Goal: Information Seeking & Learning: Learn about a topic

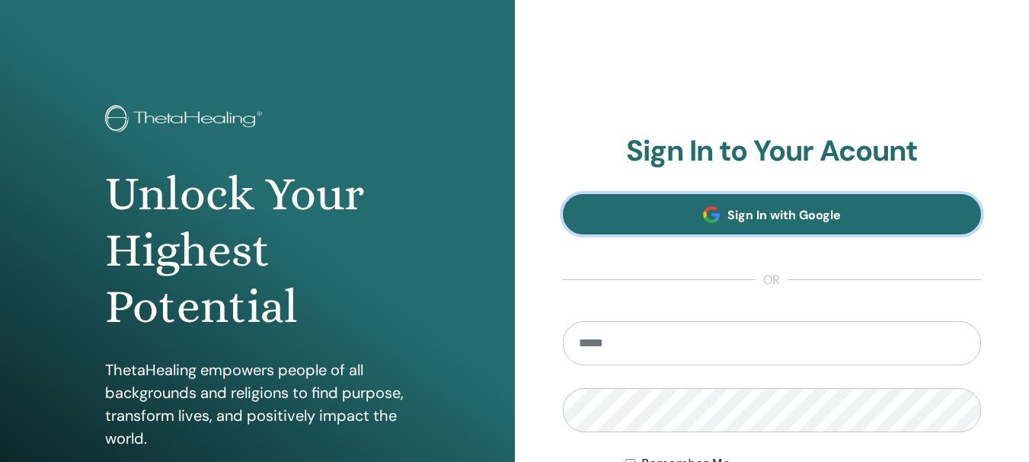
click at [782, 219] on span "Sign In with Google" at bounding box center [784, 215] width 114 height 16
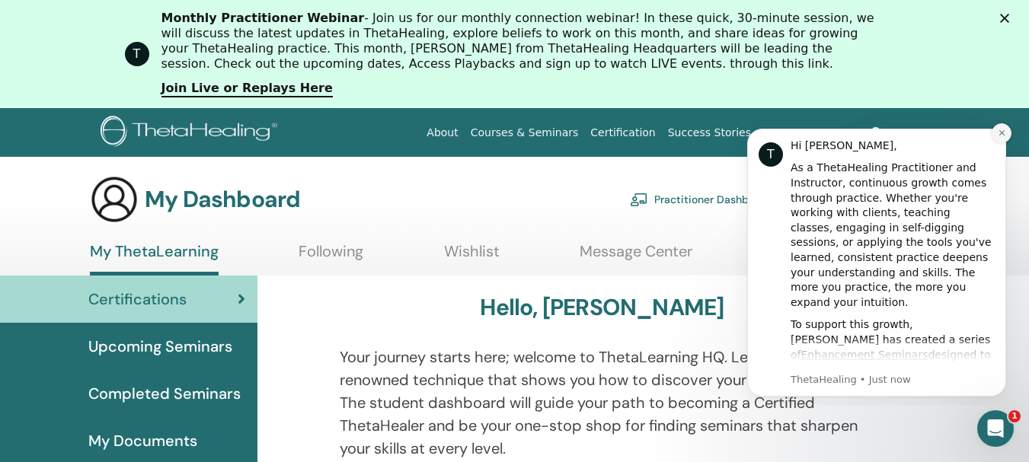
click at [1004, 135] on icon "Dismiss notification" at bounding box center [1001, 132] width 5 height 5
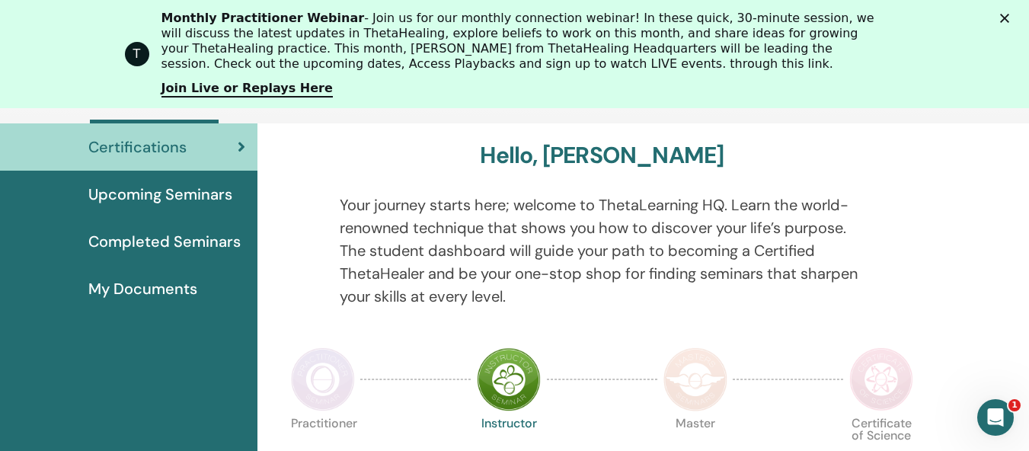
scroll to position [269, 0]
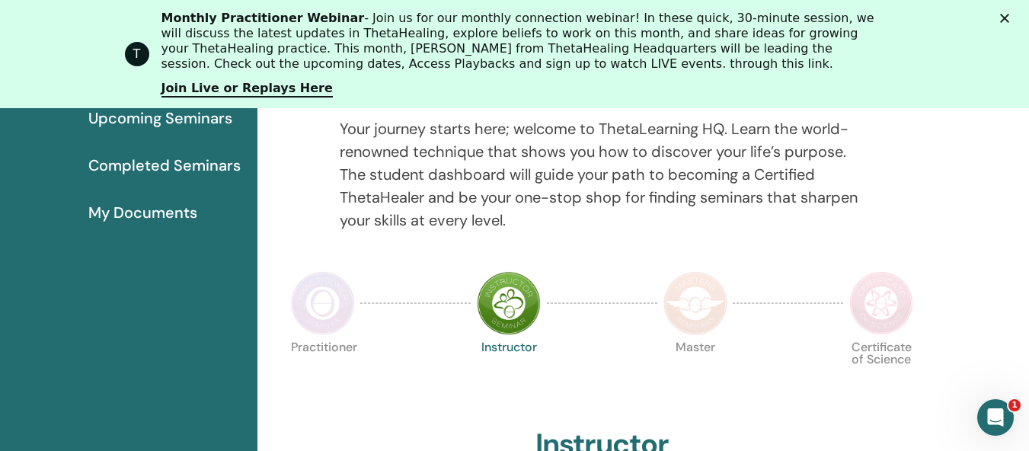
click at [334, 310] on img at bounding box center [323, 303] width 64 height 64
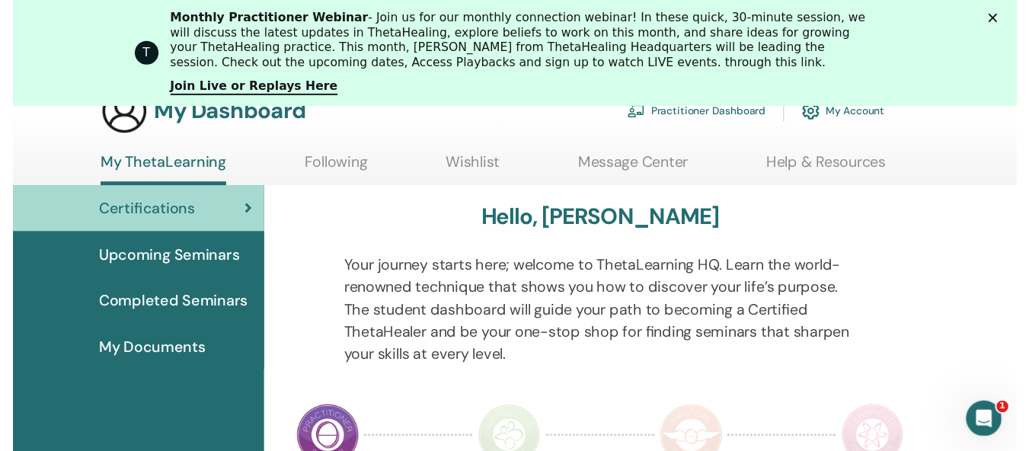
scroll to position [193, 0]
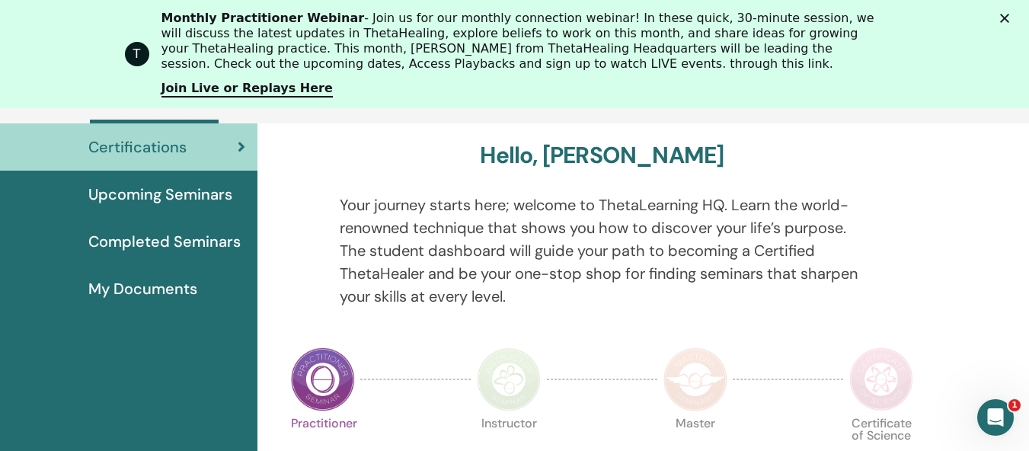
click at [170, 146] on span "Certifications" at bounding box center [137, 147] width 98 height 23
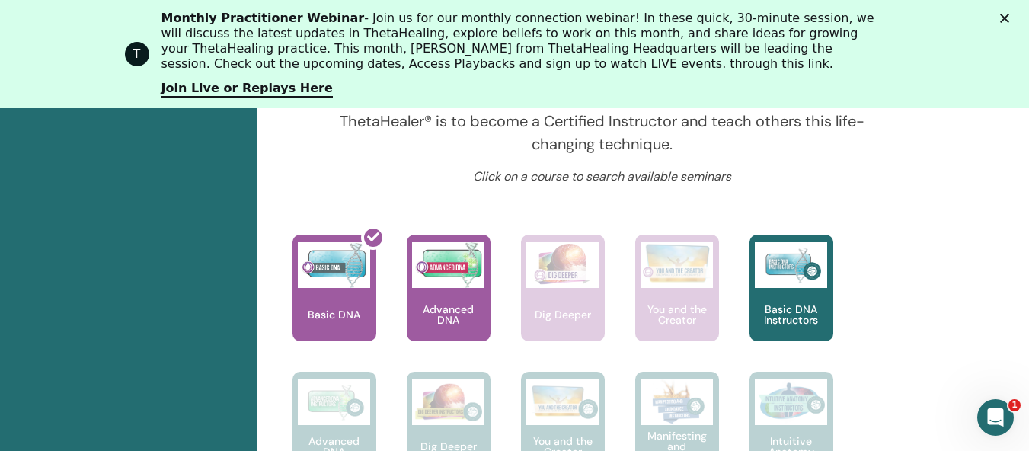
scroll to position [726, 0]
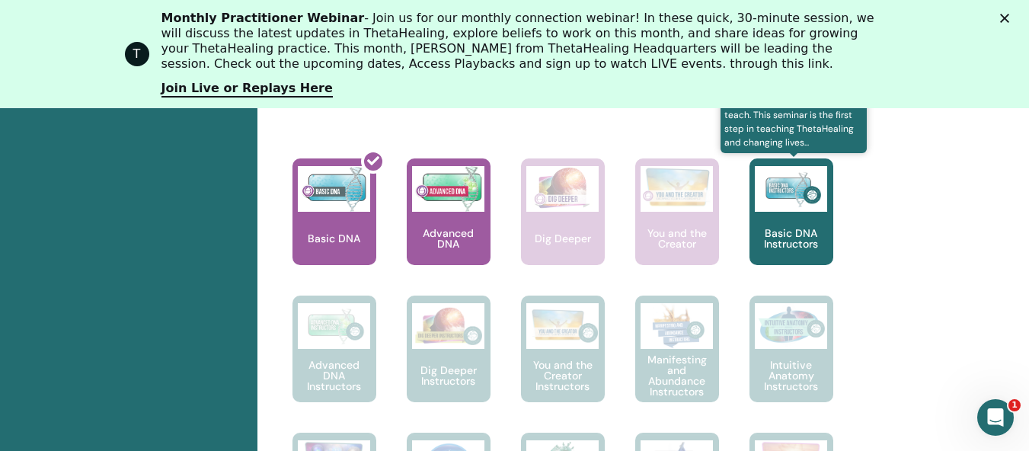
click at [785, 216] on div "Basic DNA Instructors" at bounding box center [792, 211] width 84 height 107
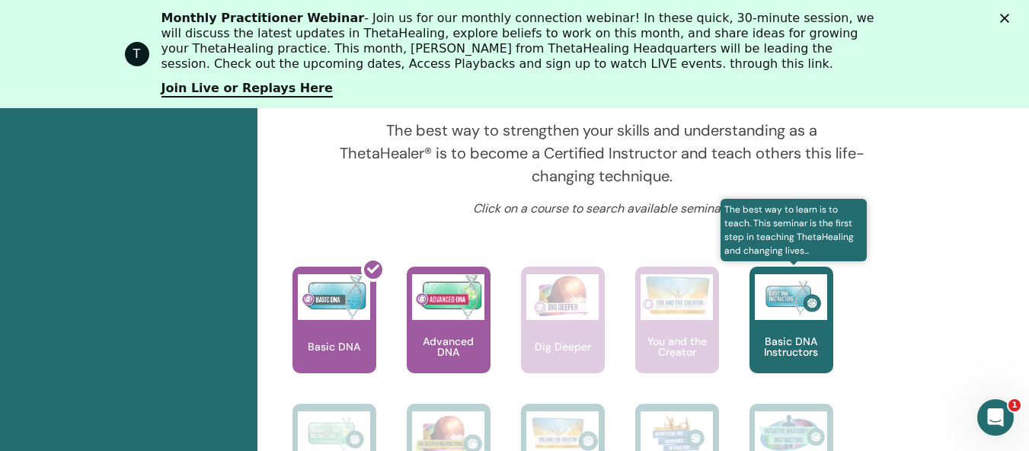
click at [797, 337] on p "Basic DNA Instructors" at bounding box center [792, 346] width 84 height 21
